Goal: Information Seeking & Learning: Learn about a topic

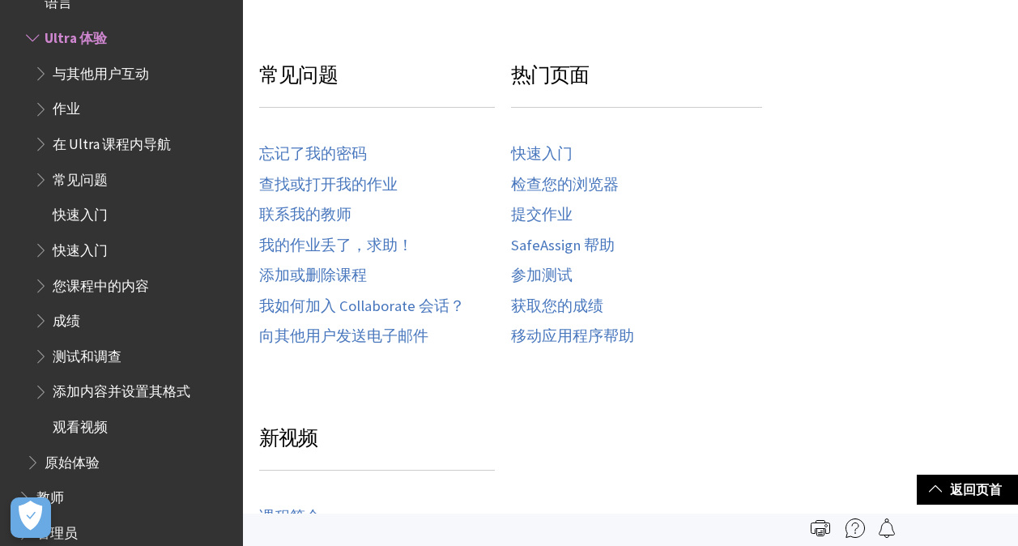
scroll to position [430, 0]
click at [62, 67] on span "与其他用户互动" at bounding box center [101, 71] width 96 height 22
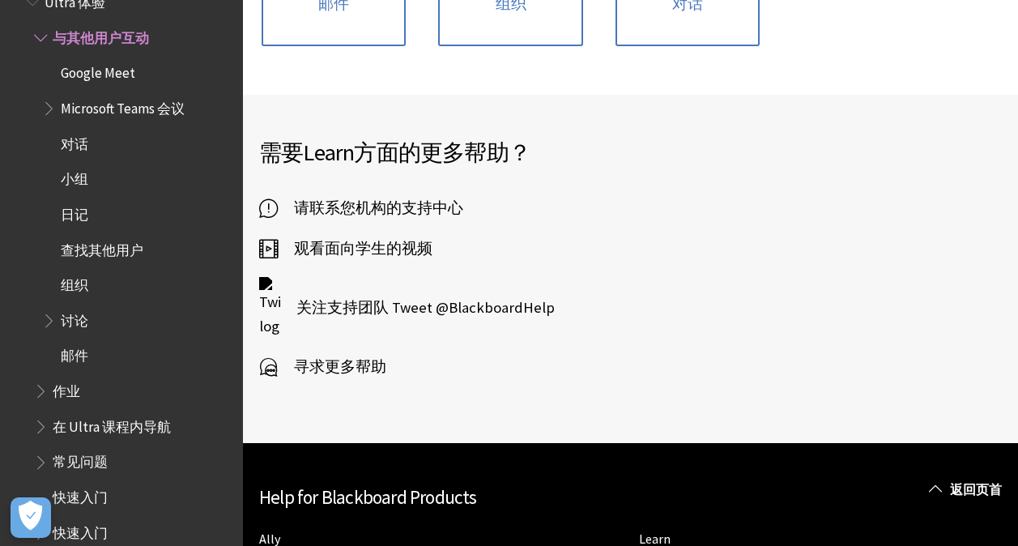
scroll to position [598, 0]
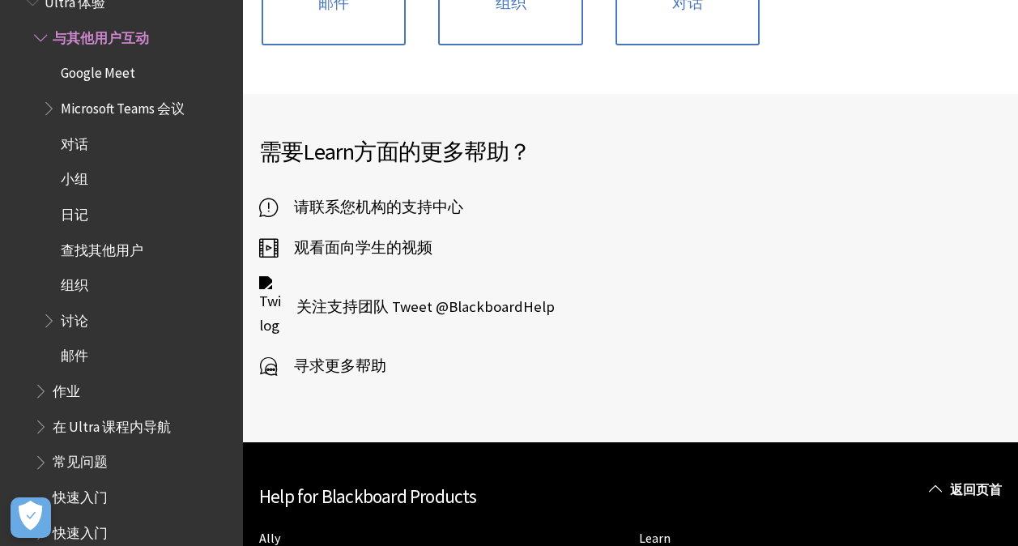
click at [85, 67] on span "Google Meet" at bounding box center [98, 71] width 75 height 22
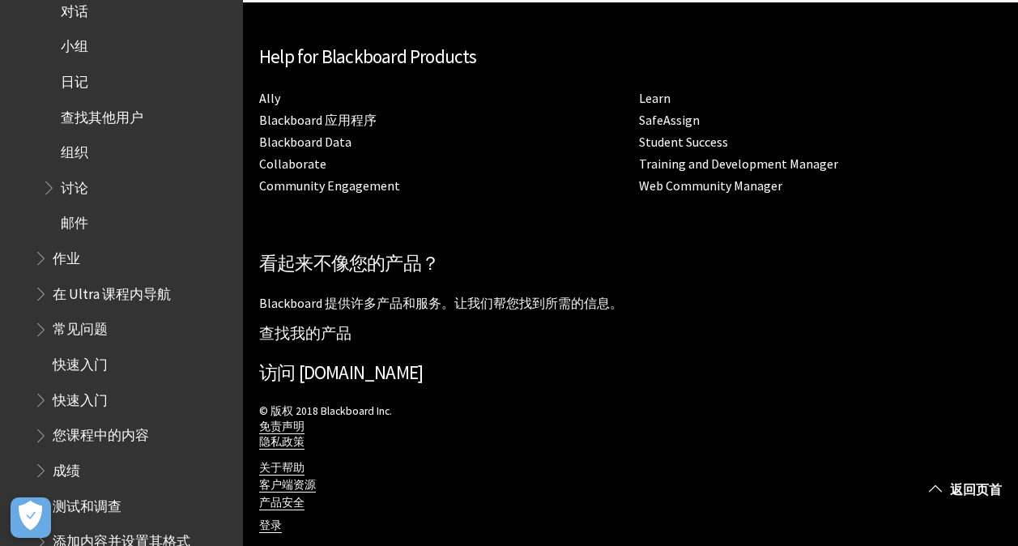
scroll to position [658, 0]
click at [36, 262] on span "Book outline for Blackboard Learn Help" at bounding box center [42, 254] width 17 height 20
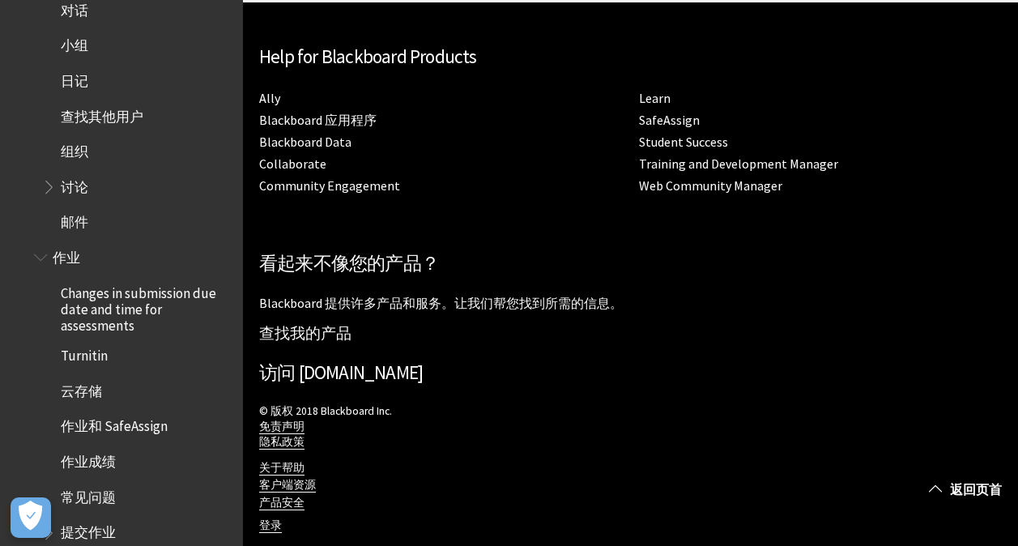
click at [91, 304] on span "Changes in submission due date and time for assessments" at bounding box center [146, 306] width 171 height 54
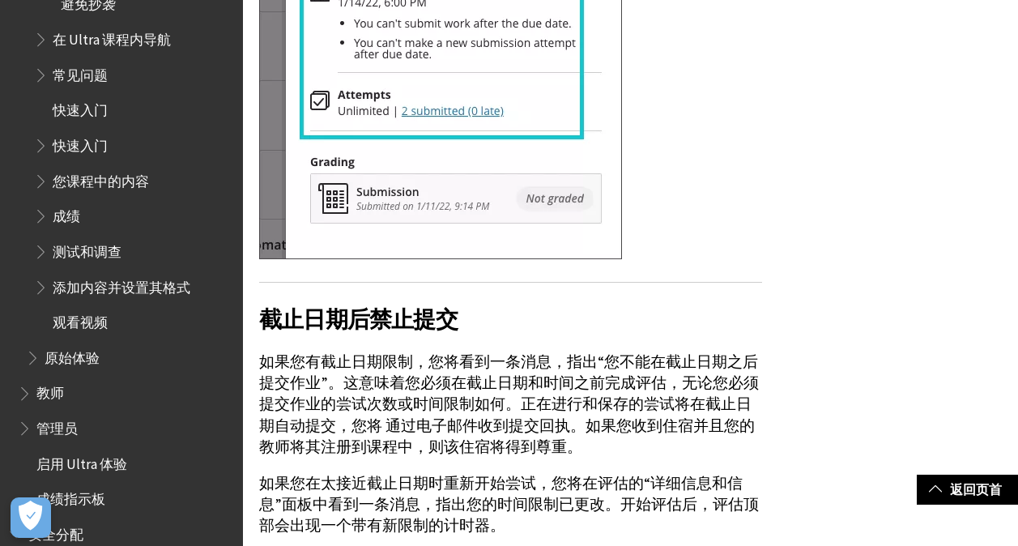
scroll to position [947, 0]
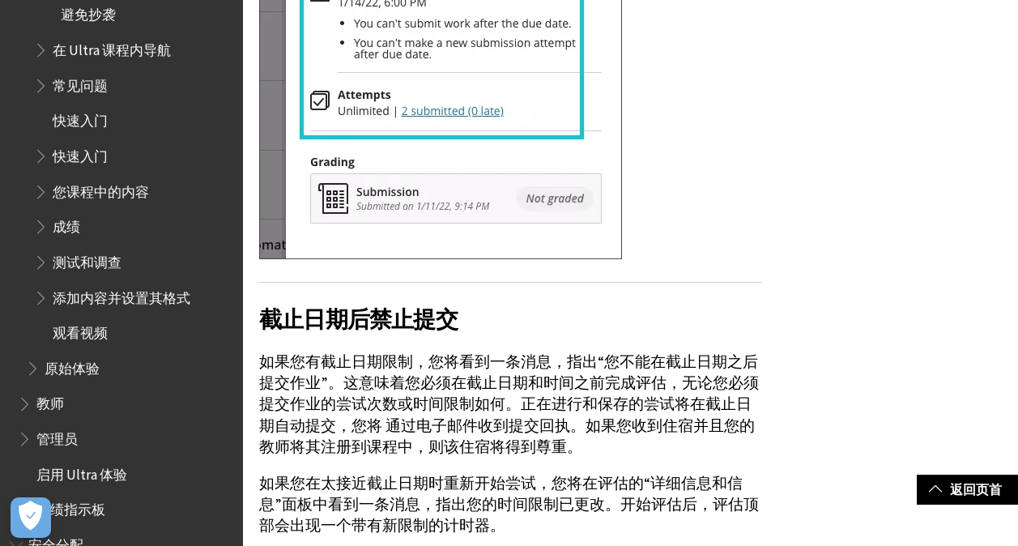
click at [91, 168] on span "快速入门" at bounding box center [133, 157] width 199 height 28
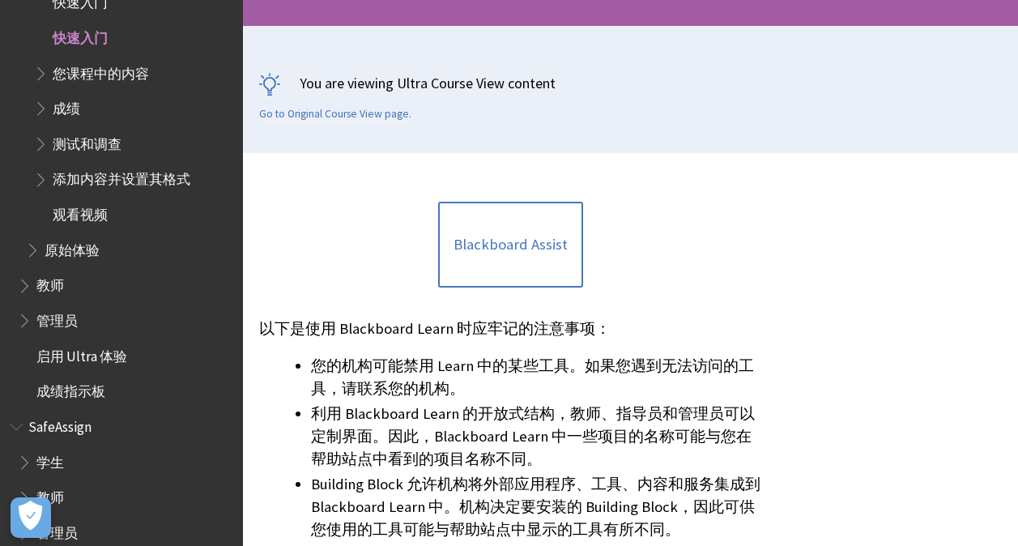
scroll to position [232, 0]
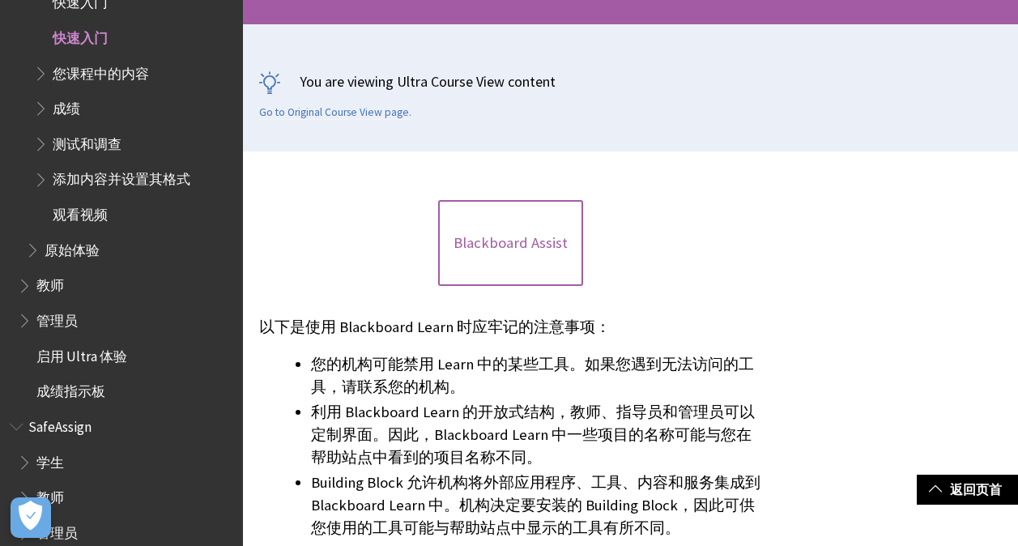
click at [476, 247] on link "Blackboard Assist" at bounding box center [510, 243] width 144 height 86
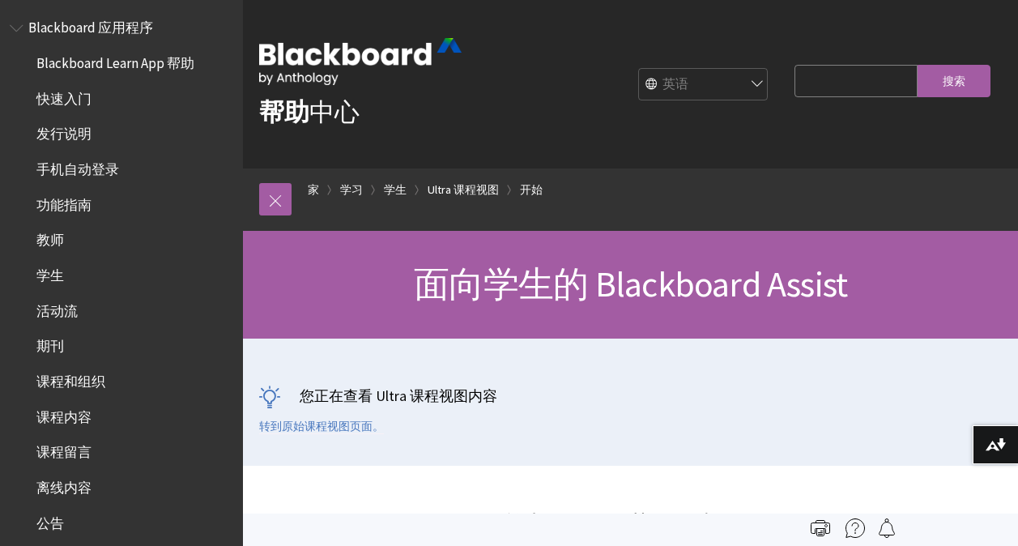
scroll to position [162, 0]
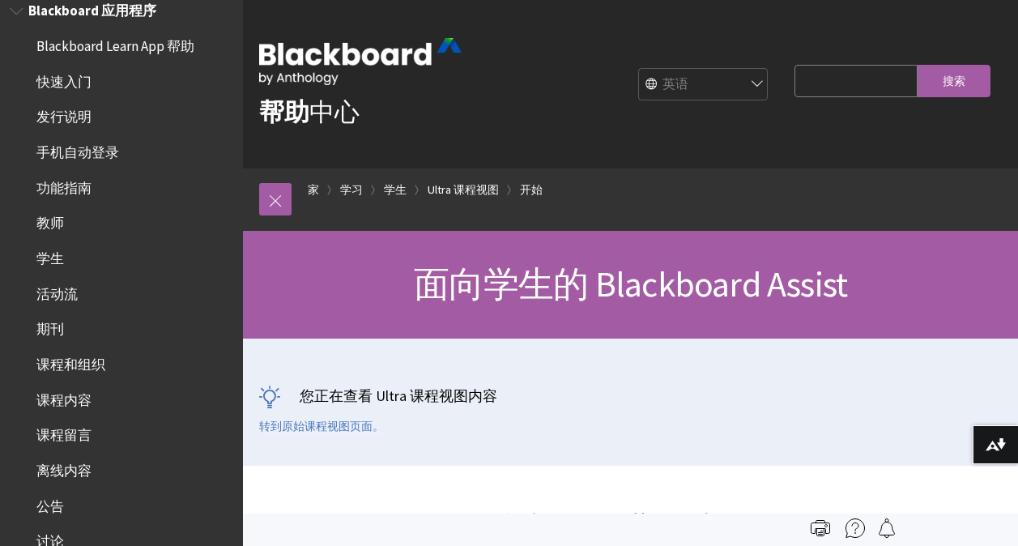
click at [55, 207] on ul "Blackboard Learn App 帮助 快速入门 发行说明 手机自动登录 功能指南 教师 学生 活动流 期刊 课程和组织 课程内容 课程留言 离线内容…" at bounding box center [122, 452] width 224 height 841
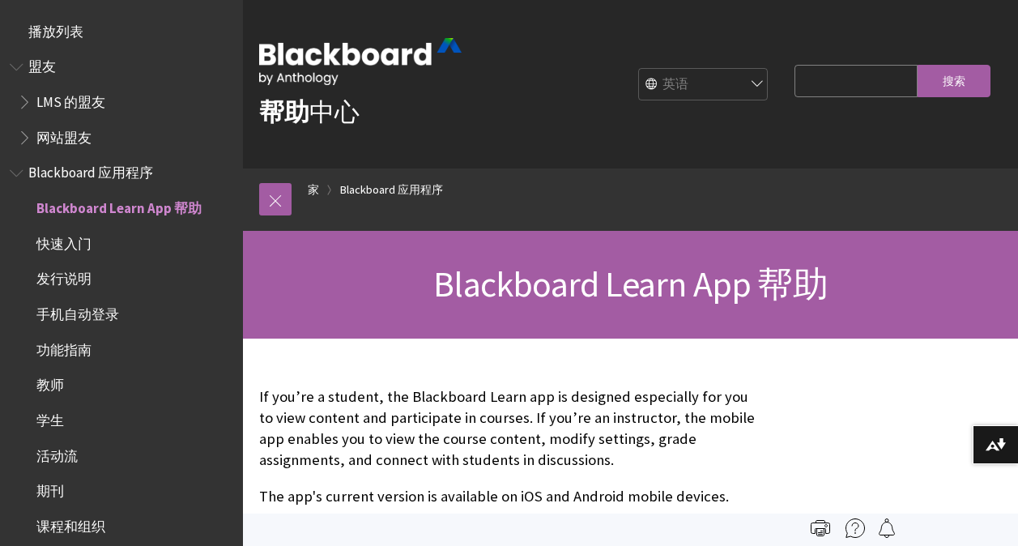
scroll to position [170, 0]
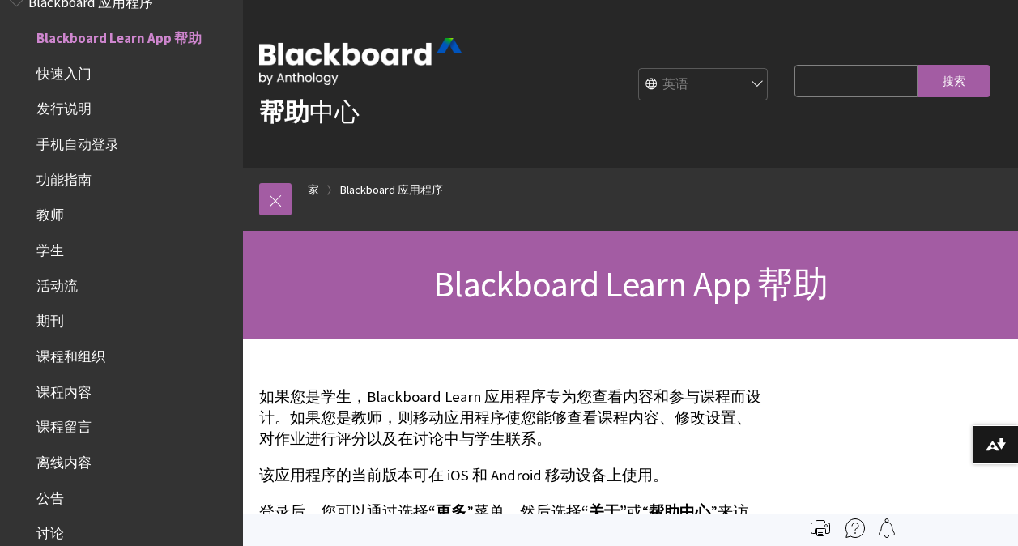
click at [61, 245] on span "学生" at bounding box center [50, 247] width 28 height 22
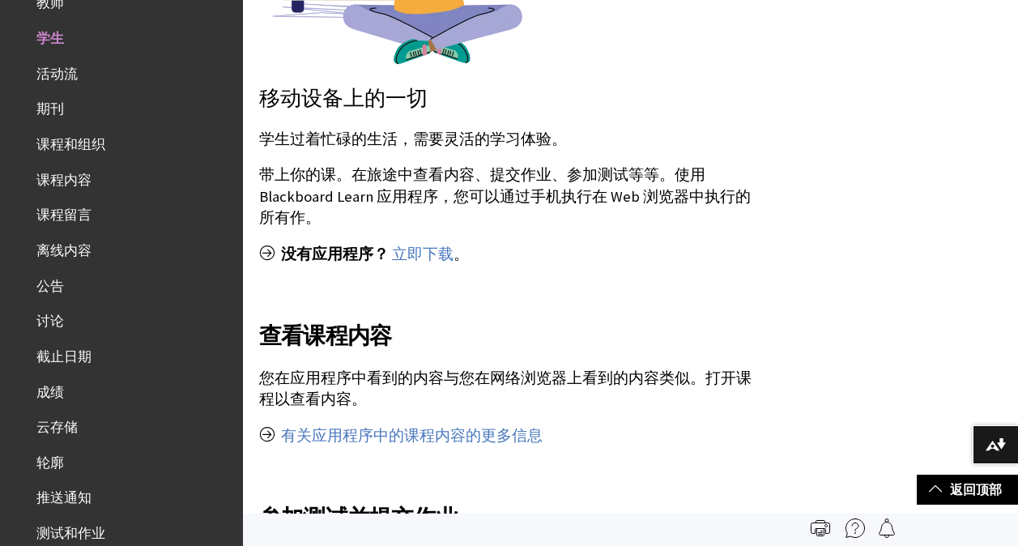
scroll to position [567, 0]
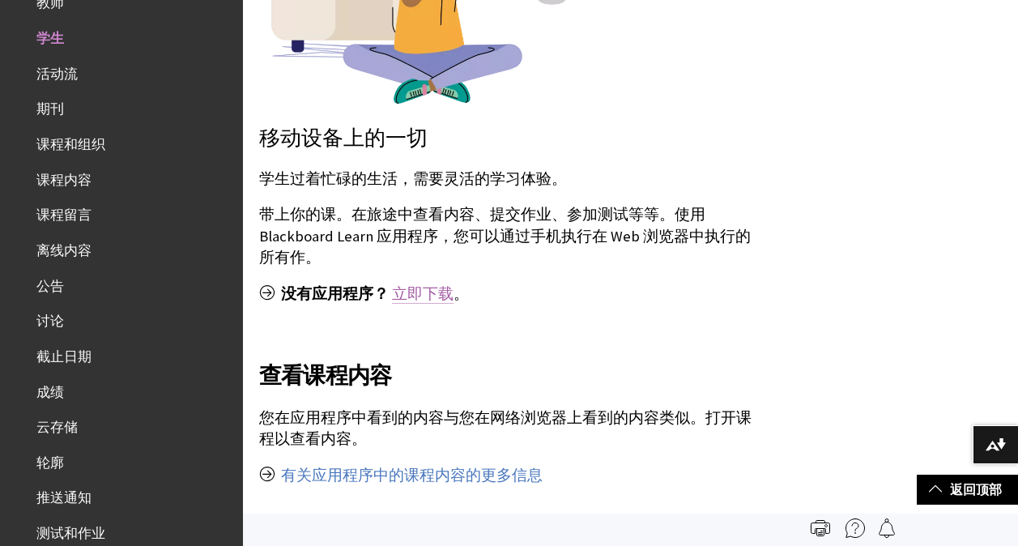
click at [424, 286] on link "立即下载" at bounding box center [423, 293] width 62 height 19
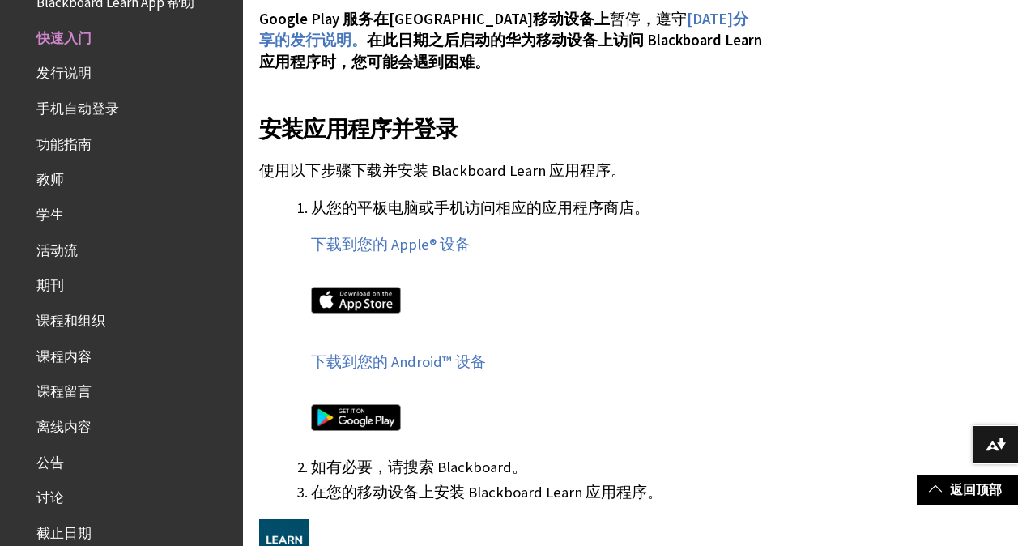
scroll to position [810, 0]
click at [349, 294] on img at bounding box center [356, 299] width 90 height 27
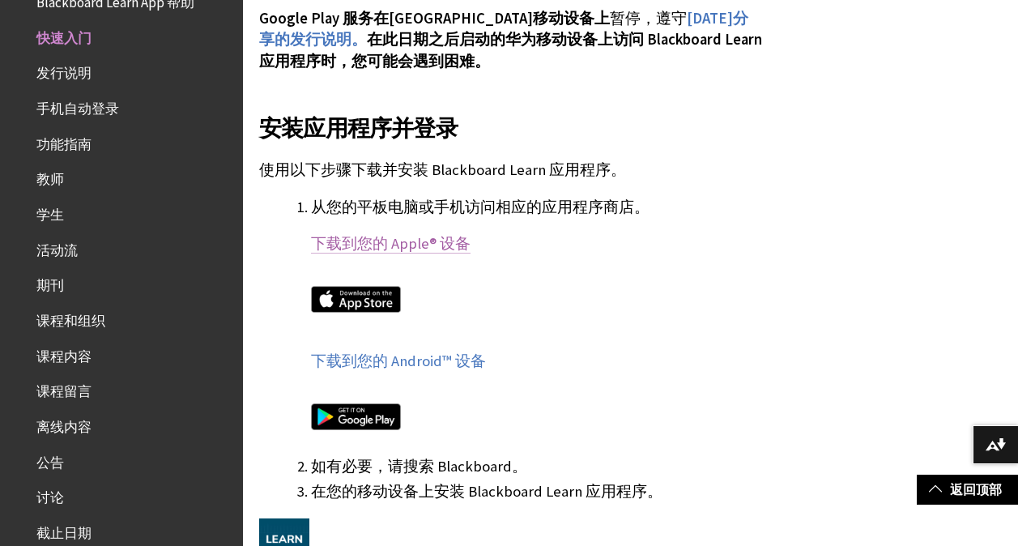
click at [405, 246] on link "下载到您的 Apple® 设备" at bounding box center [391, 243] width 160 height 19
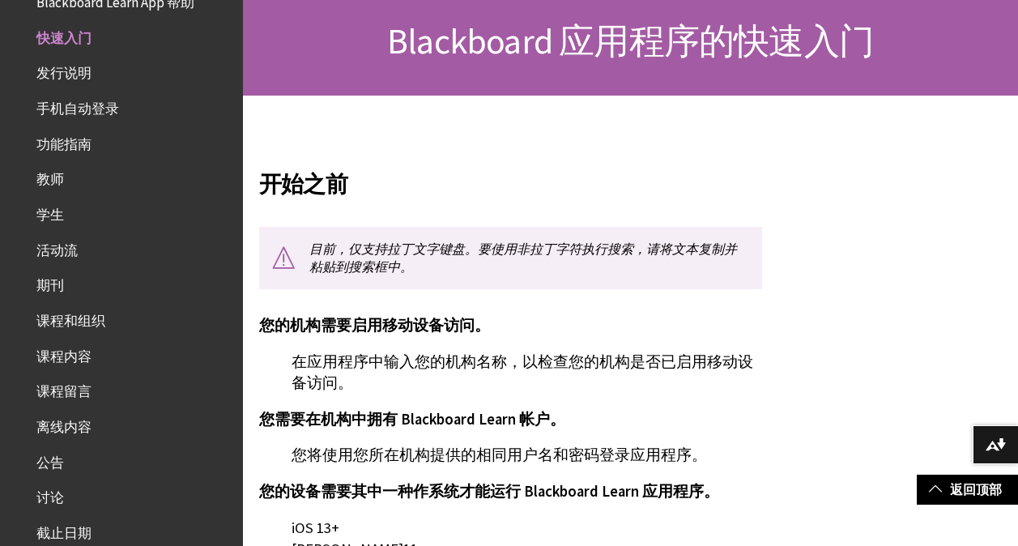
scroll to position [81, 0]
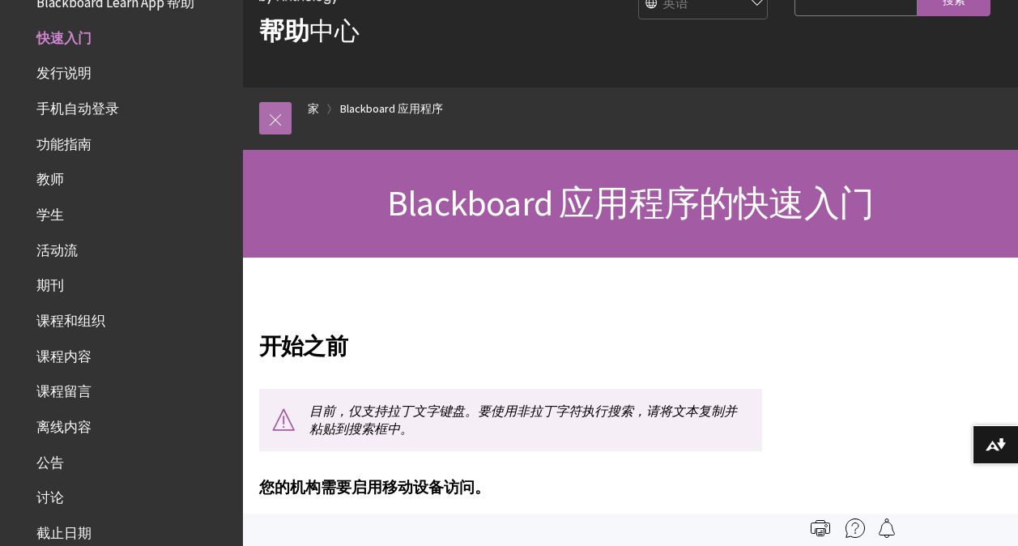
click at [277, 122] on link at bounding box center [275, 118] width 32 height 32
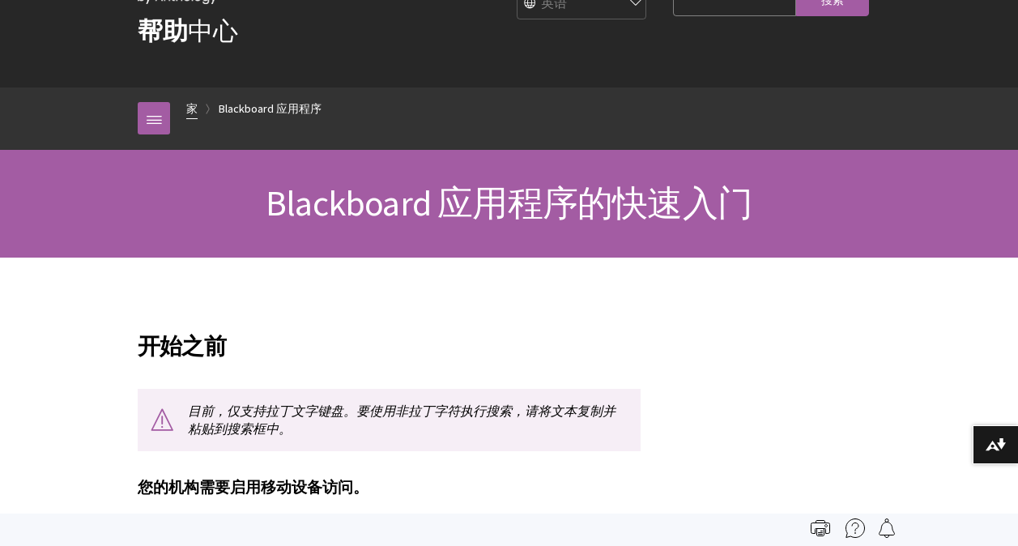
click at [191, 111] on link "家" at bounding box center [191, 109] width 11 height 20
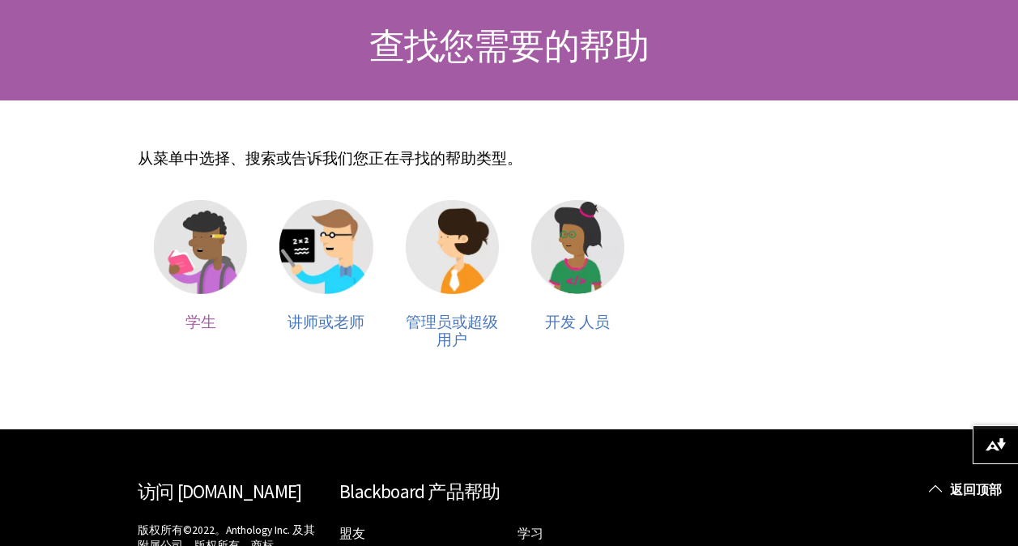
scroll to position [243, 0]
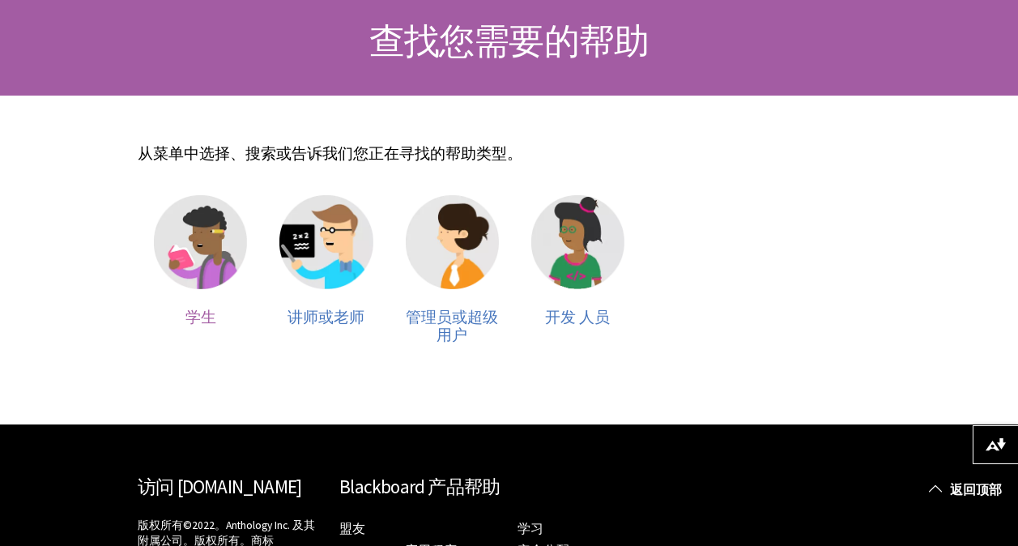
click at [182, 308] on div at bounding box center [200, 251] width 93 height 113
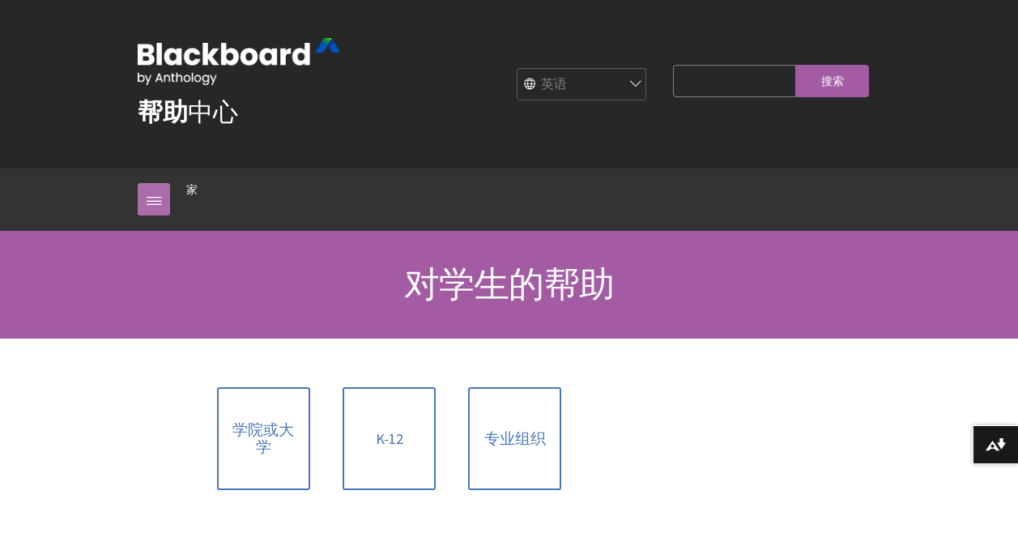
click at [148, 205] on link at bounding box center [154, 199] width 32 height 32
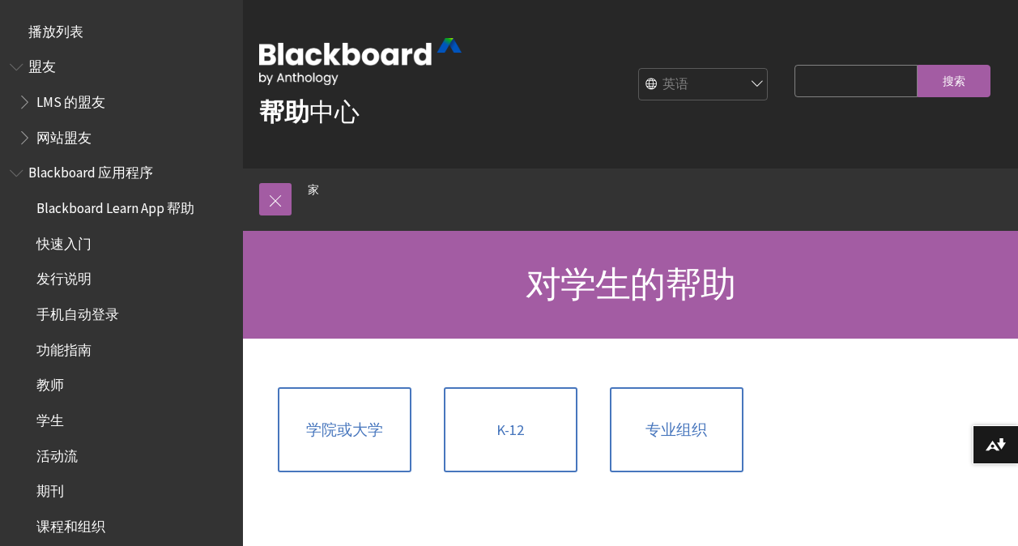
click at [108, 40] on span "播放列表" at bounding box center [122, 32] width 224 height 28
